Goal: Find specific page/section: Find specific page/section

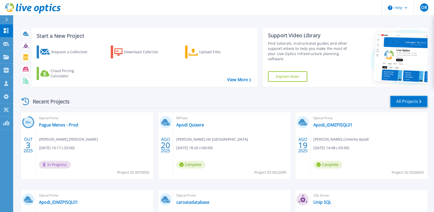
click at [413, 104] on link "All Projects" at bounding box center [408, 101] width 37 height 12
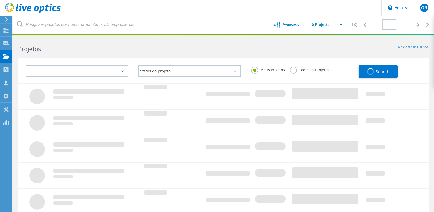
type input "1"
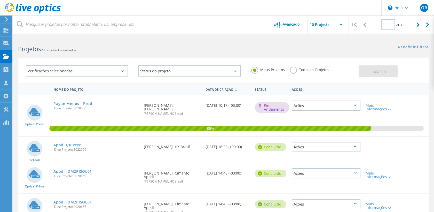
click at [290, 71] on label "Todos os Projetos" at bounding box center [309, 69] width 39 height 5
click at [0, 0] on input "Todos os Projetos" at bounding box center [0, 0] width 0 height 0
click at [379, 71] on span "Search" at bounding box center [378, 71] width 13 height 6
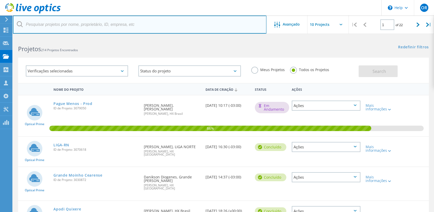
click at [95, 24] on input "text" at bounding box center [139, 24] width 253 height 18
type input "surfix"
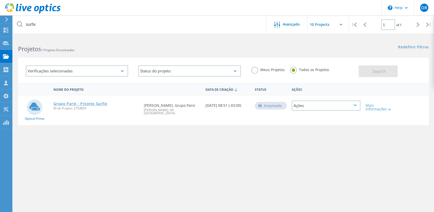
click at [76, 103] on link "Grupo Parvi - Projeto Surfix" at bounding box center [80, 104] width 54 height 4
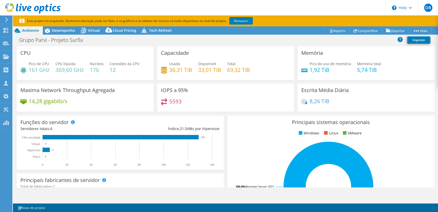
select select "USD"
drag, startPoint x: 169, startPoint y: 99, endPoint x: 219, endPoint y: 101, distance: 49.6
click at [219, 101] on div "5593" at bounding box center [225, 103] width 129 height 11
drag, startPoint x: 219, startPoint y: 101, endPoint x: 220, endPoint y: 105, distance: 3.4
click at [220, 105] on div "5593" at bounding box center [225, 103] width 129 height 11
